Goal: Information Seeking & Learning: Learn about a topic

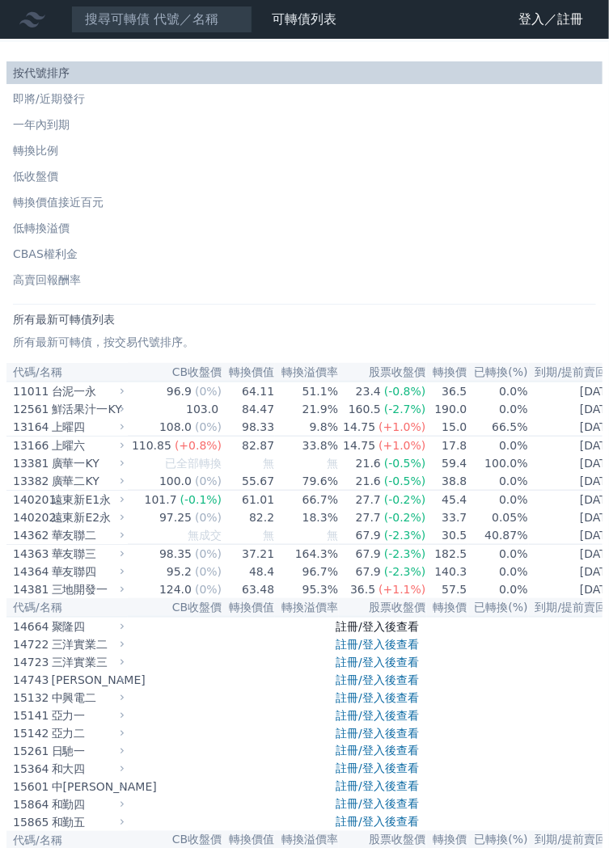
click at [412, 633] on link "註冊/登入後查看" at bounding box center [377, 626] width 83 height 13
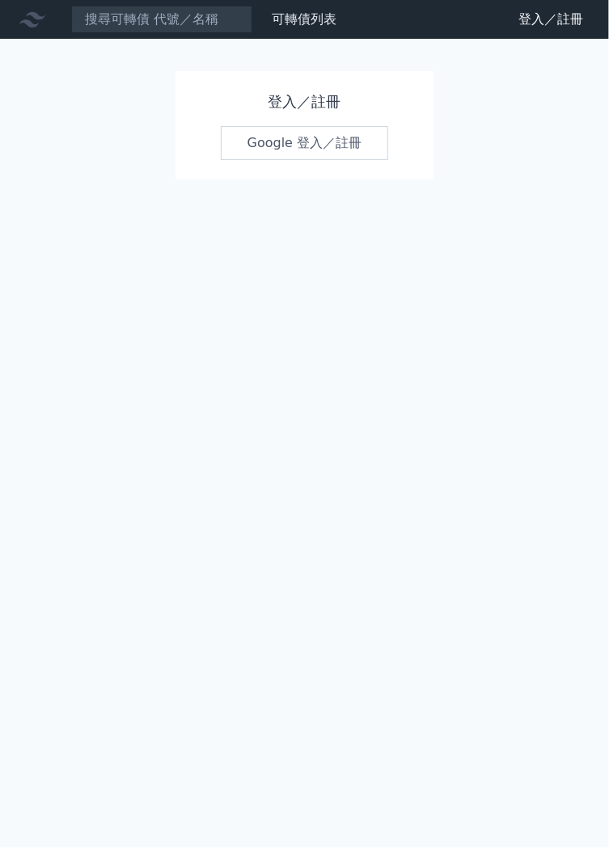
click at [298, 136] on link "Google 登入／註冊" at bounding box center [305, 143] width 168 height 34
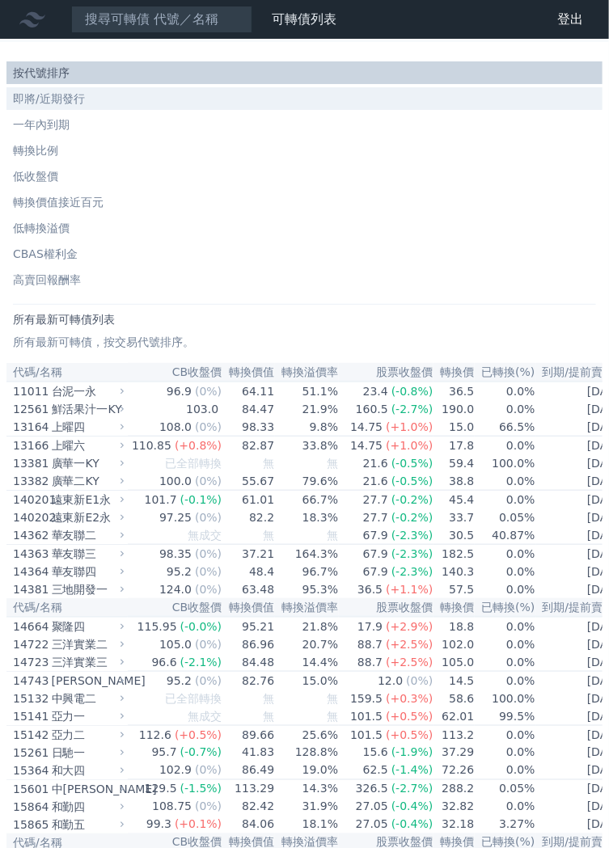
click at [71, 101] on li "即將/近期發行" at bounding box center [304, 99] width 596 height 16
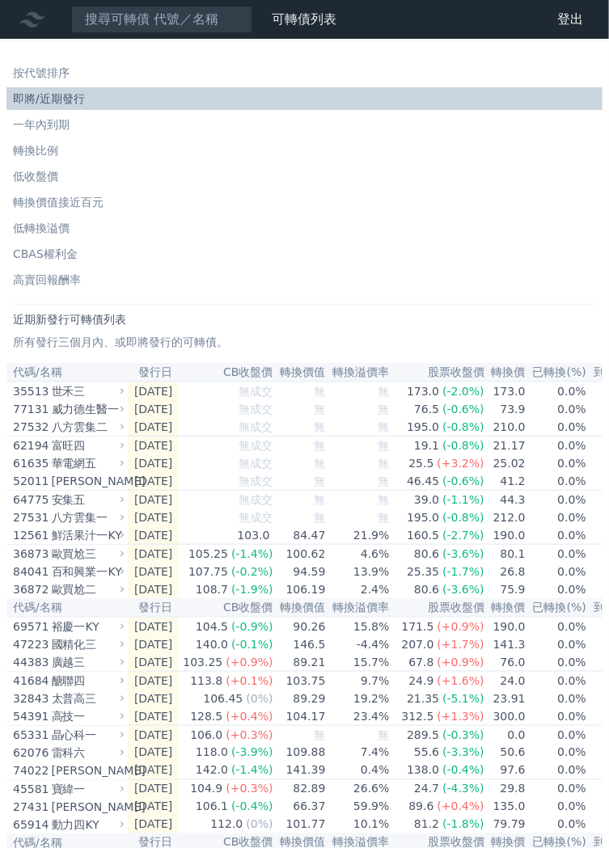
click at [172, 510] on td "[DATE]" at bounding box center [153, 500] width 51 height 19
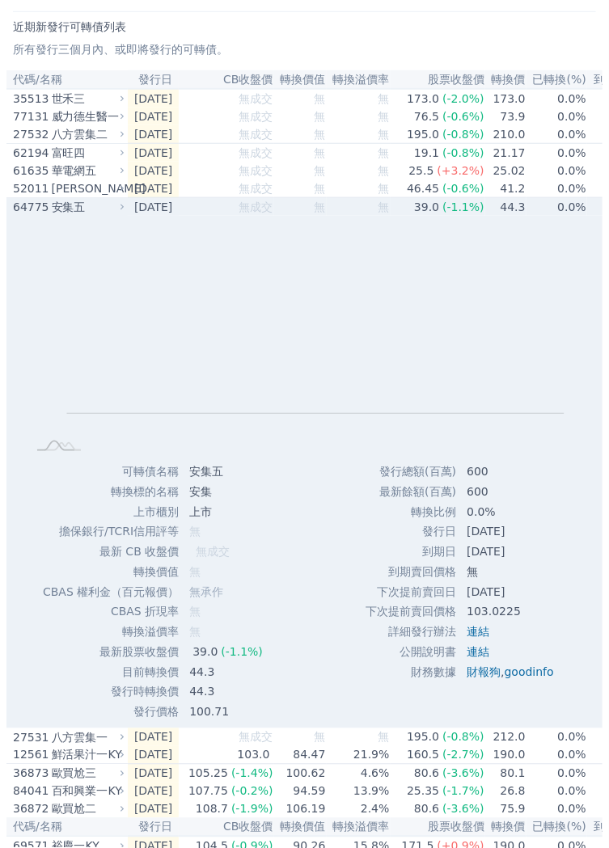
scroll to position [293, 0]
click at [162, 217] on td "[DATE]" at bounding box center [153, 207] width 51 height 19
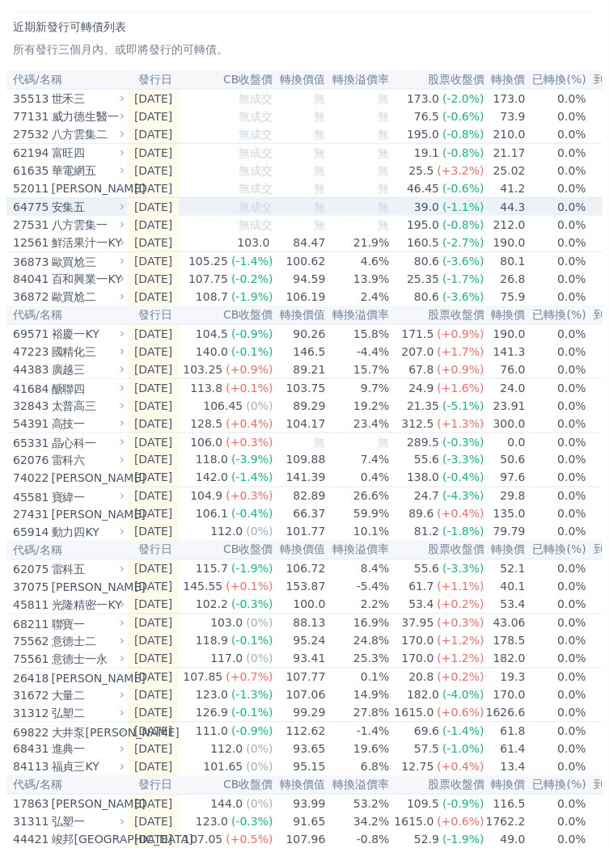
click at [164, 196] on td "[DATE]" at bounding box center [153, 189] width 51 height 19
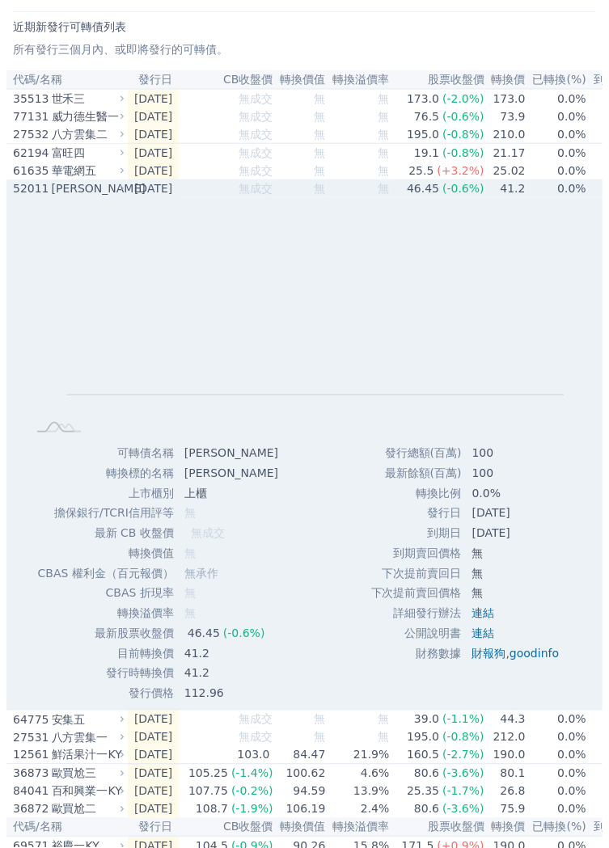
click at [179, 197] on td "[DATE]" at bounding box center [153, 189] width 51 height 18
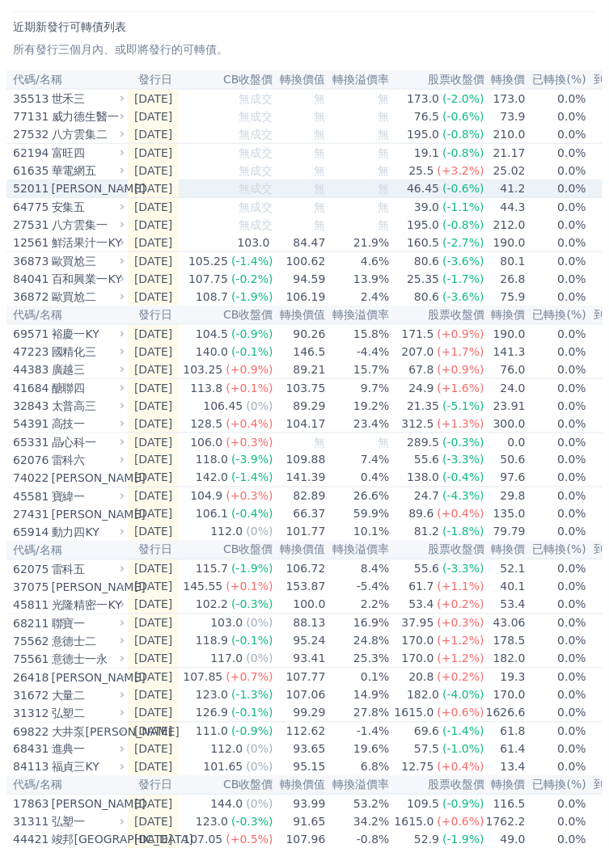
click at [273, 159] on span "無成交" at bounding box center [256, 152] width 34 height 13
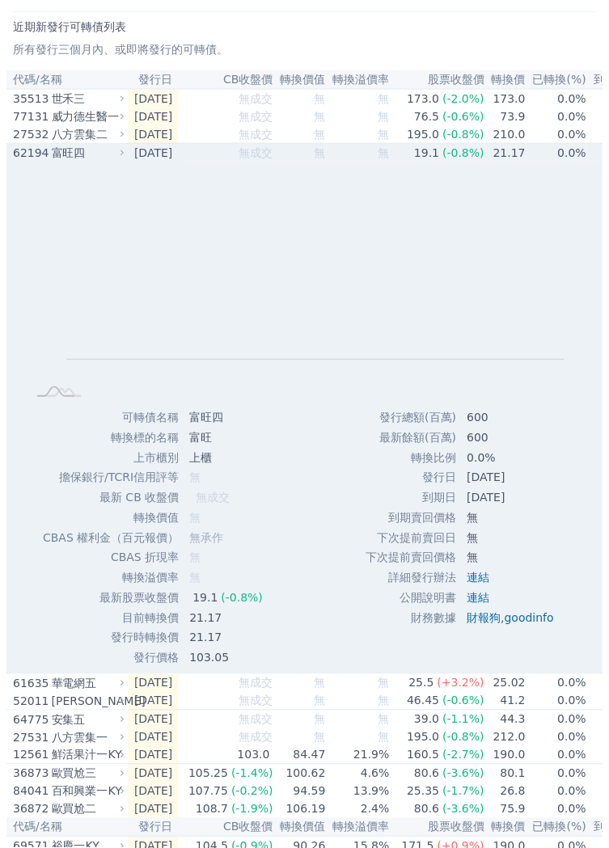
click at [179, 163] on td "[DATE]" at bounding box center [153, 153] width 51 height 19
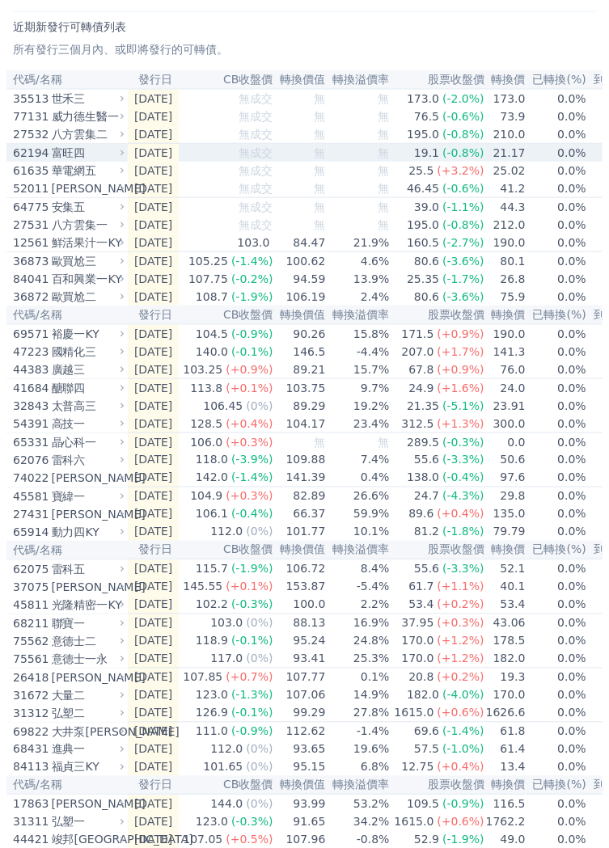
click at [166, 180] on td "[DATE]" at bounding box center [153, 171] width 51 height 18
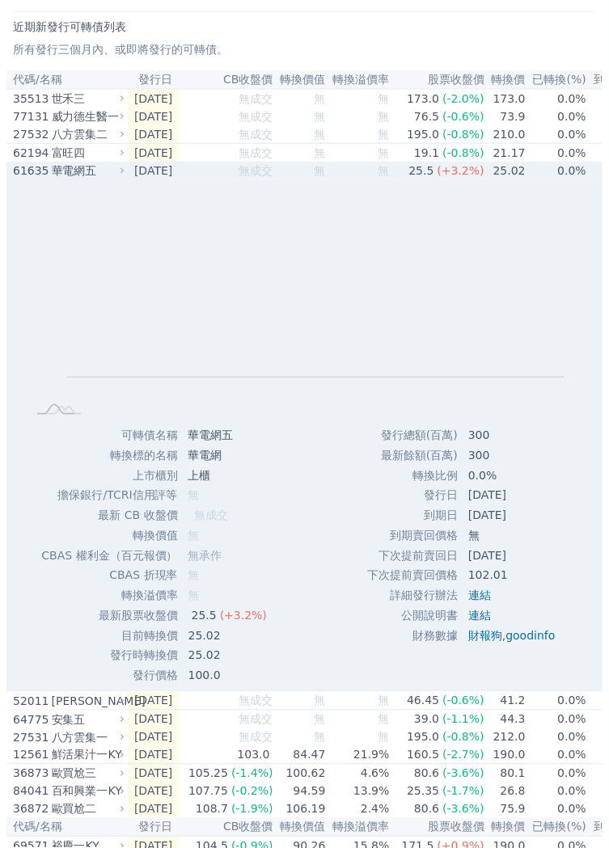
click at [179, 180] on td "[DATE]" at bounding box center [153, 171] width 51 height 18
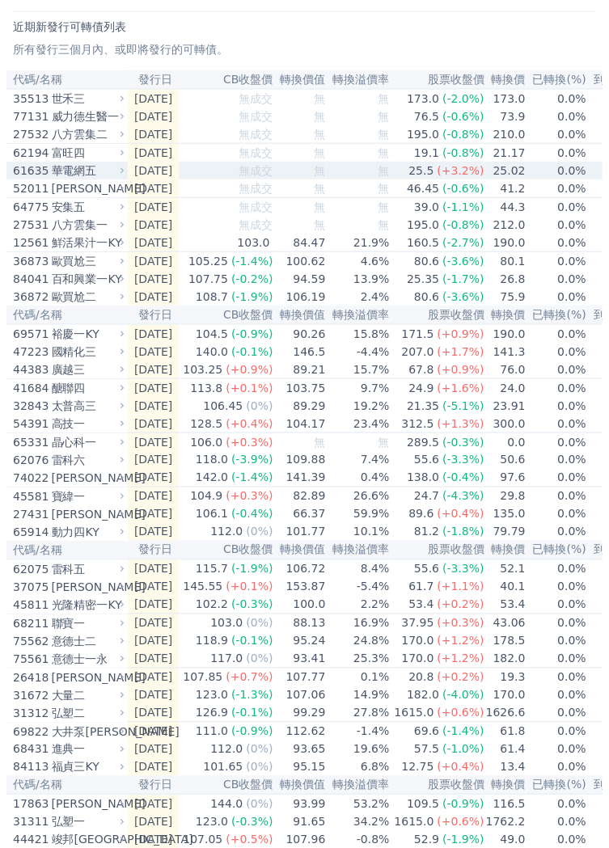
click at [179, 159] on td "[DATE]" at bounding box center [153, 153] width 51 height 19
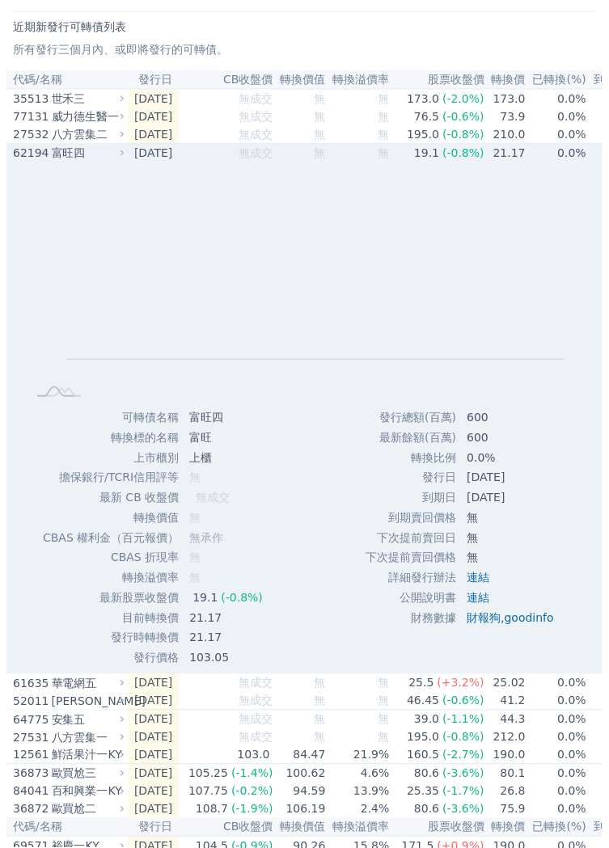
click at [173, 160] on td "[DATE]" at bounding box center [153, 153] width 51 height 19
